Goal: Transaction & Acquisition: Purchase product/service

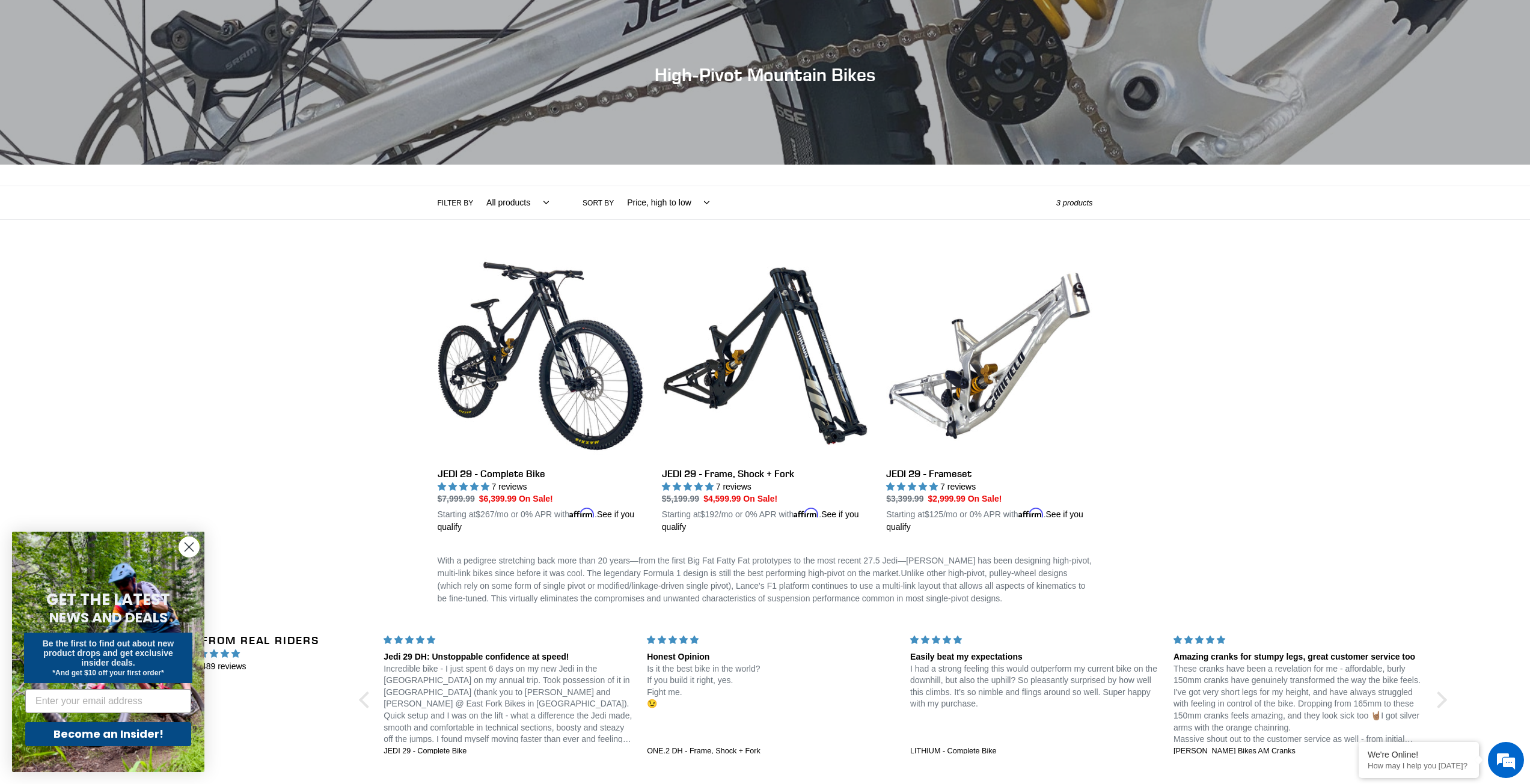
scroll to position [120, 0]
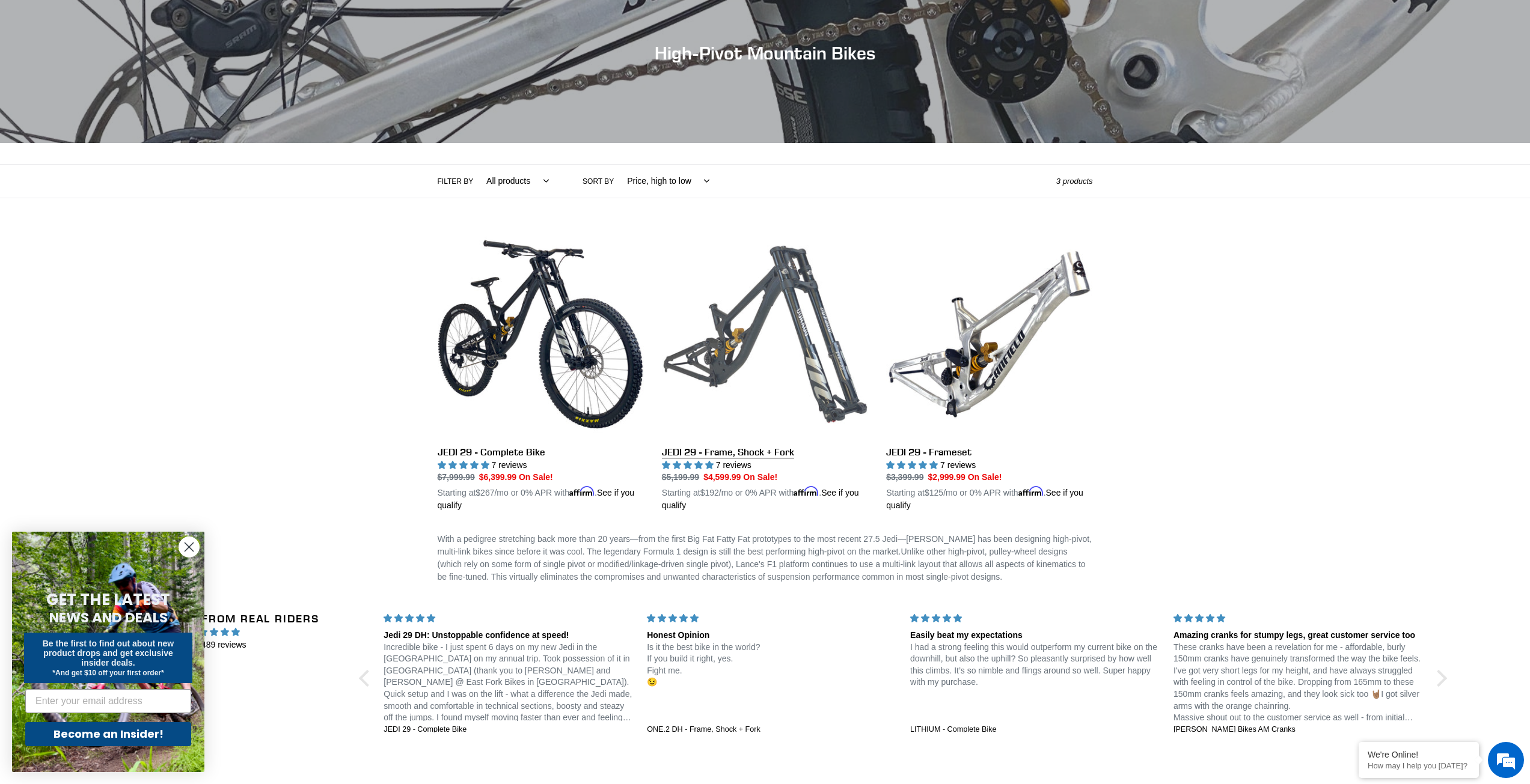
click at [751, 452] on link "JEDI 29 - Frame, Shock + Fork" at bounding box center [765, 372] width 206 height 282
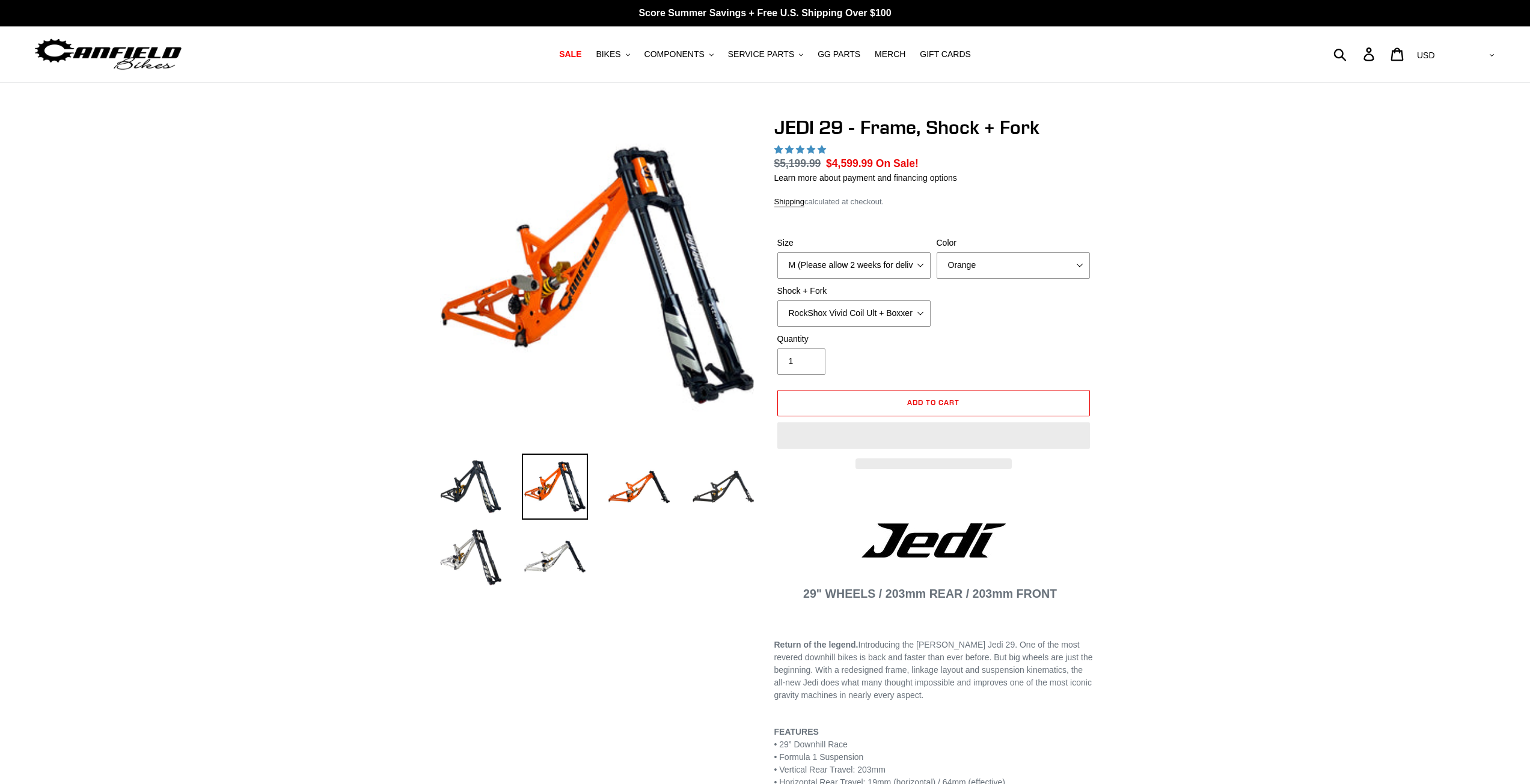
select select "highest-rating"
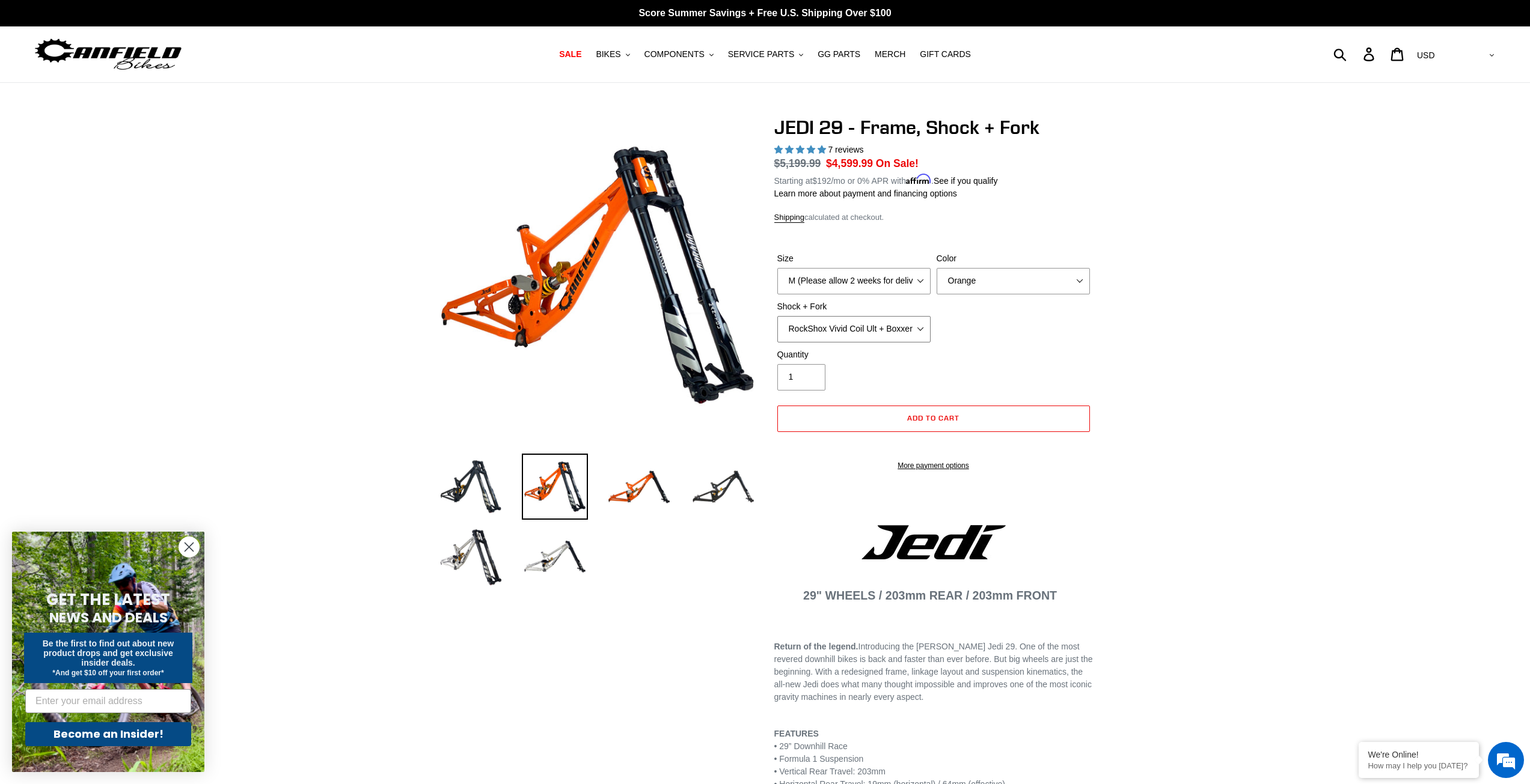
click at [871, 330] on select "RockShox Vivid Coil Ult + Boxxer RC2 C3 Ult Fox DHX2 250x75 + Fox 40 Float Grip…" at bounding box center [854, 329] width 154 height 26
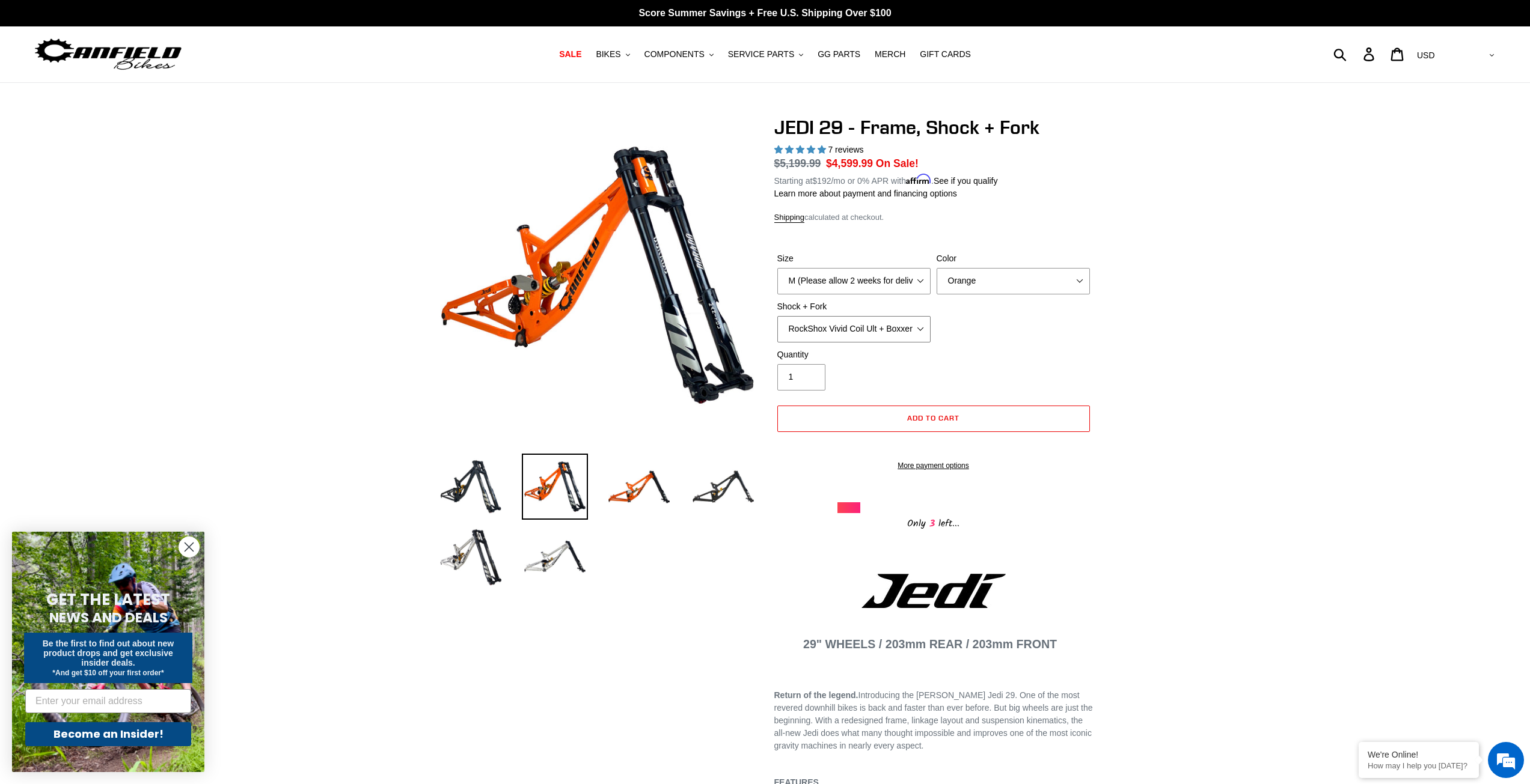
select select "Fox DHX2 250x75 + Fox 40 Float Grip2"
click at [778, 316] on select "RockShox Vivid Coil Ult + Boxxer RC2 C3 Ult Fox DHX2 250x75 + Fox 40 Float Grip…" at bounding box center [854, 329] width 154 height 26
click at [984, 282] on select "Orange Stealth Black Raw" at bounding box center [1013, 281] width 154 height 26
select select "Raw"
click at [937, 268] on select "Orange Stealth Black Raw" at bounding box center [1013, 281] width 154 height 26
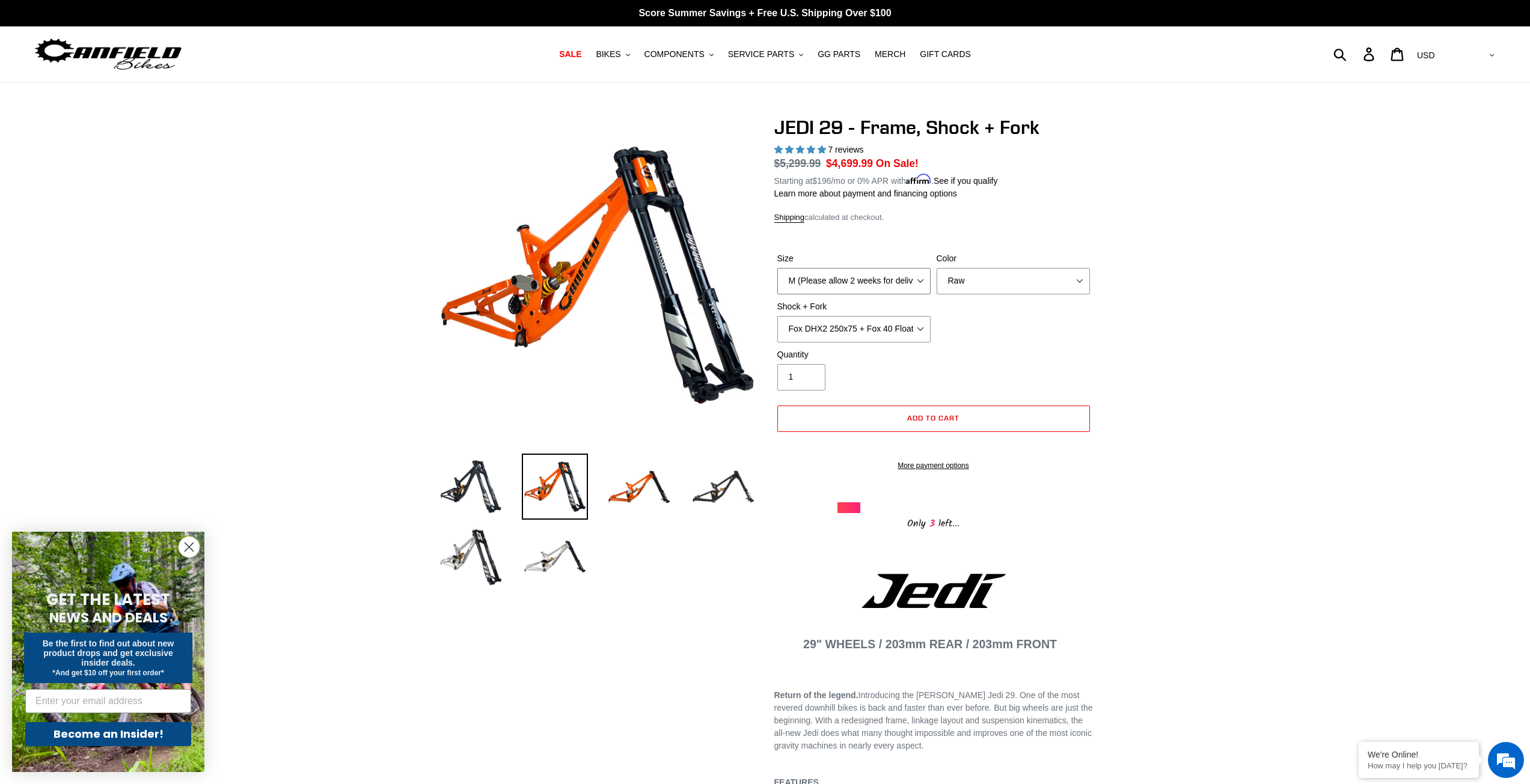
click at [831, 283] on select "M (Please allow 2 weeks for delivery) L (Please allow 2 weeks for delivery) XL" at bounding box center [854, 281] width 154 height 26
select select "L (Please allow 2 weeks for delivery)"
click at [778, 268] on select "M (Please allow 2 weeks for delivery) L (Please allow 2 weeks for delivery) XL" at bounding box center [854, 281] width 154 height 26
click at [561, 546] on img at bounding box center [554, 557] width 67 height 66
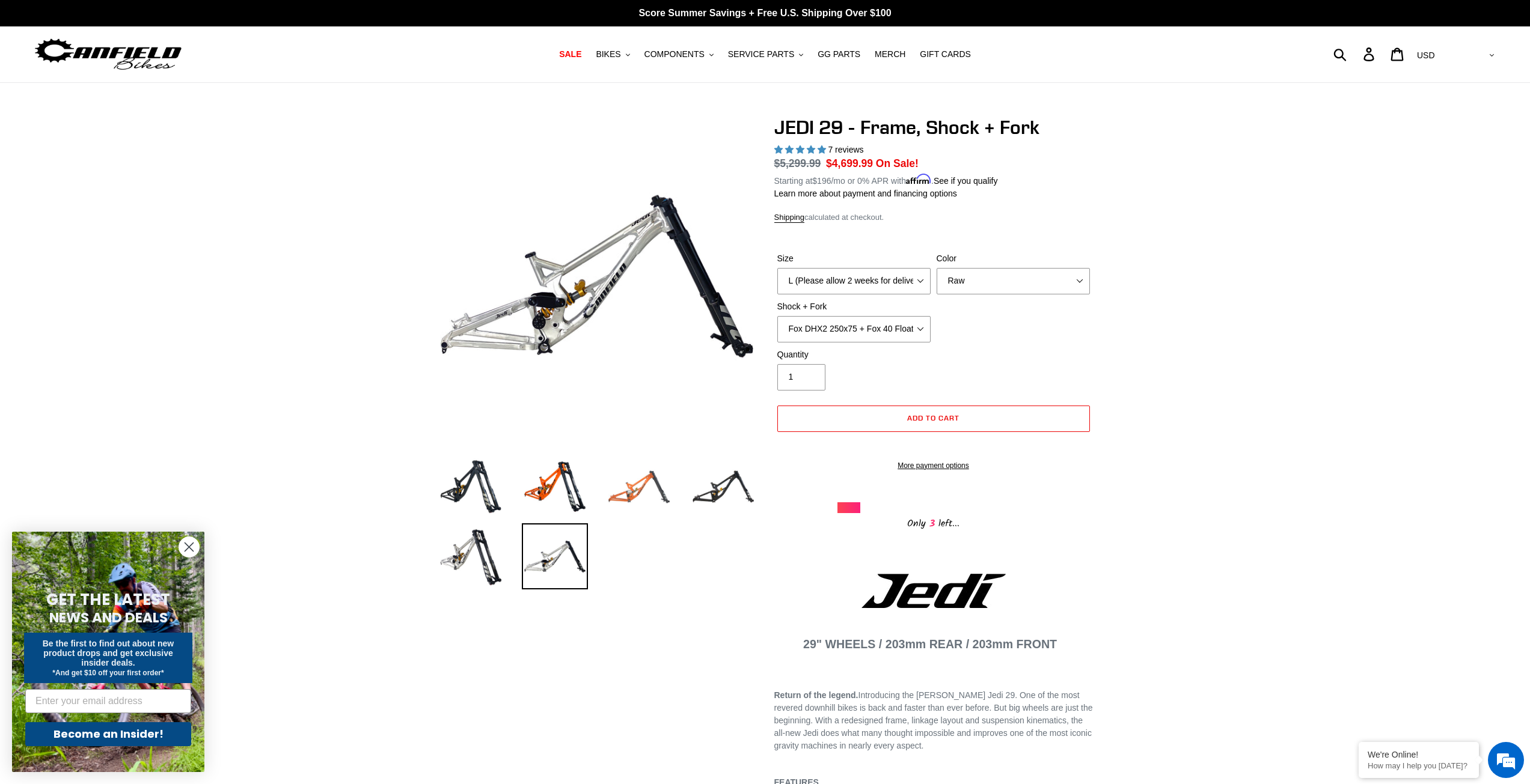
click at [661, 502] on img at bounding box center [639, 487] width 67 height 66
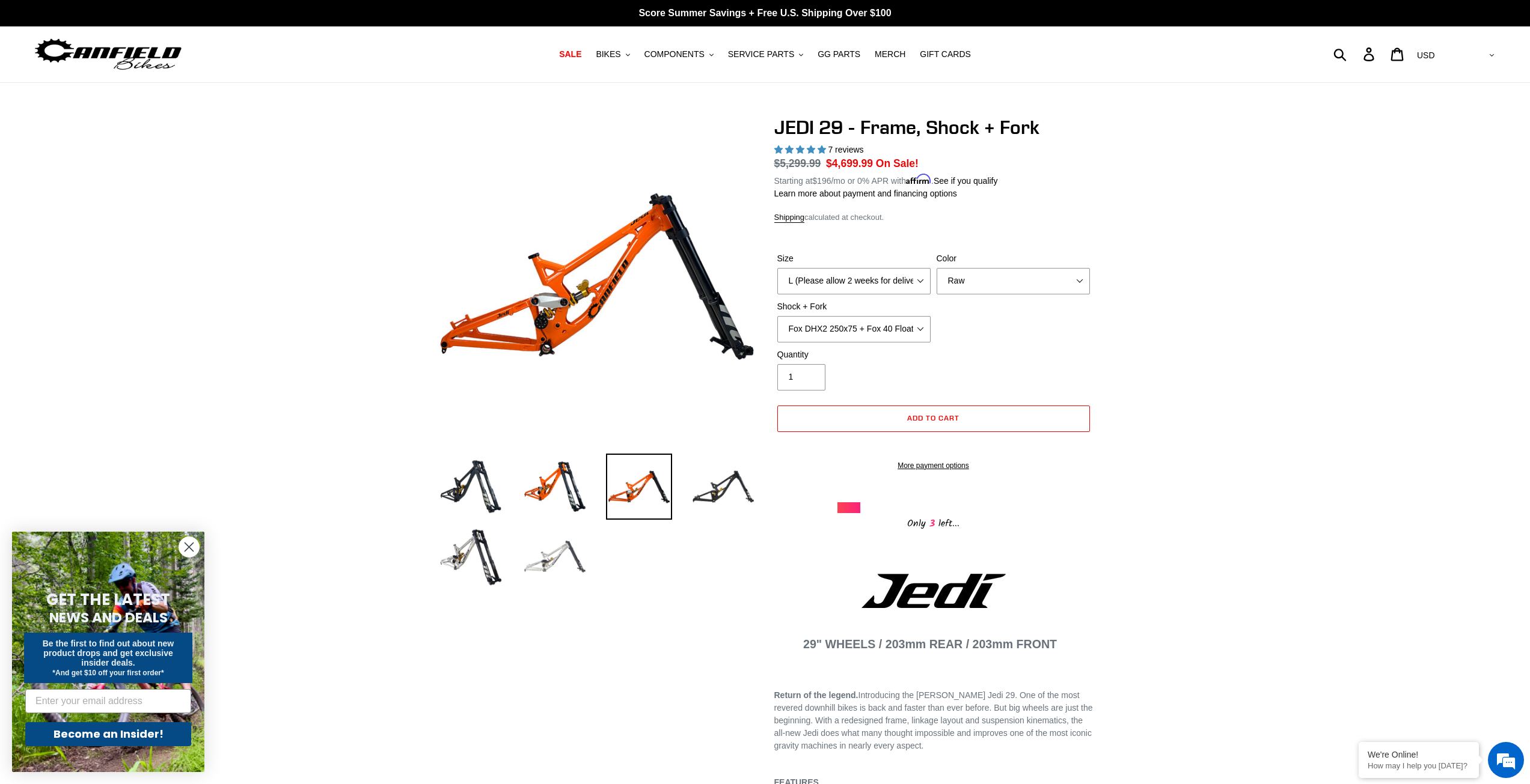
click at [562, 561] on img at bounding box center [554, 557] width 67 height 66
